Goal: Navigation & Orientation: Find specific page/section

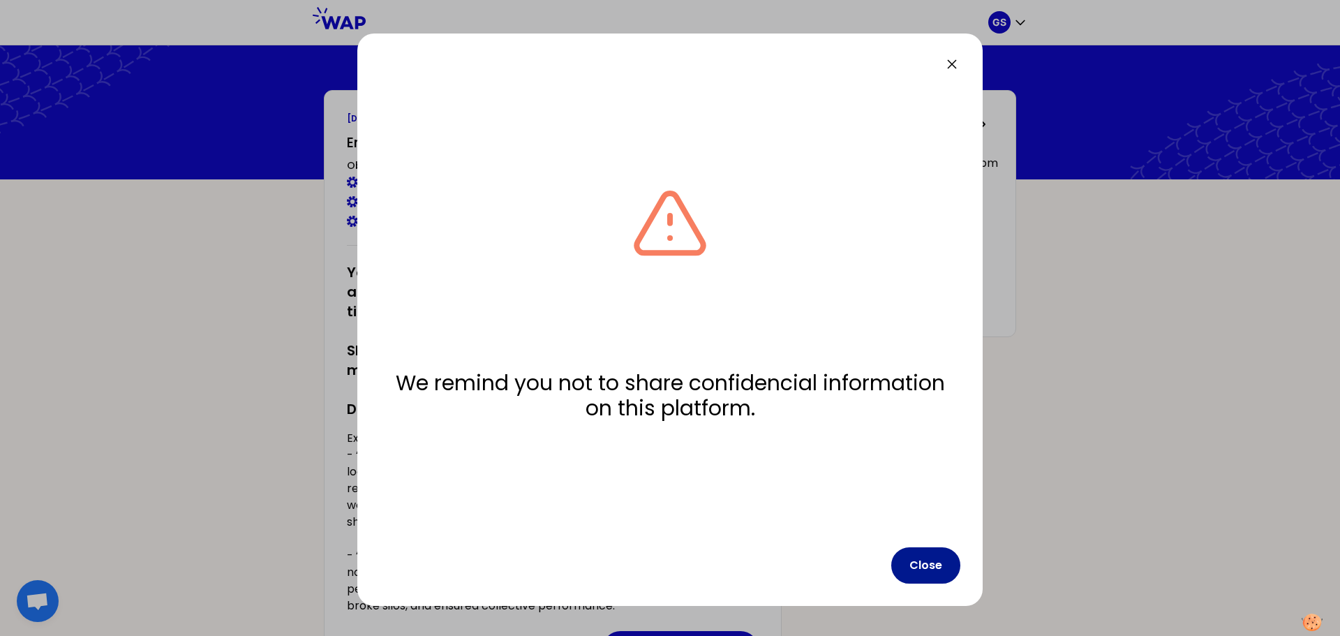
click at [943, 563] on button "Close" at bounding box center [925, 565] width 69 height 36
